Goal: Go to known website: Access a specific website the user already knows

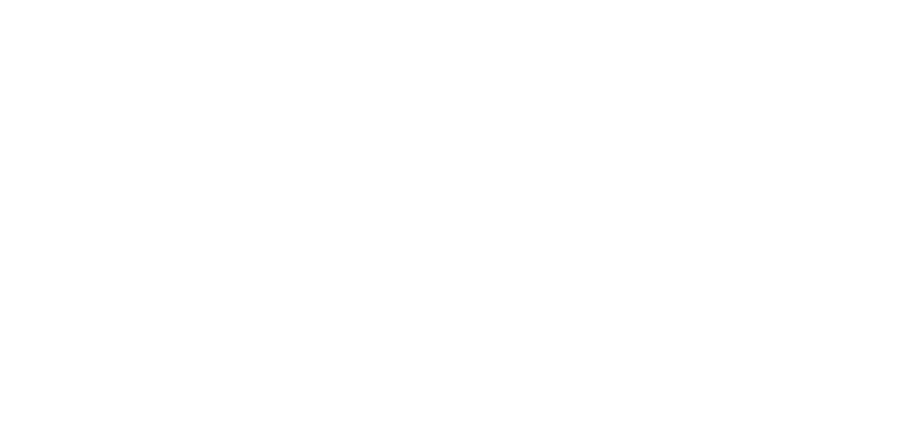
click at [674, 108] on body at bounding box center [461, 222] width 923 height 444
